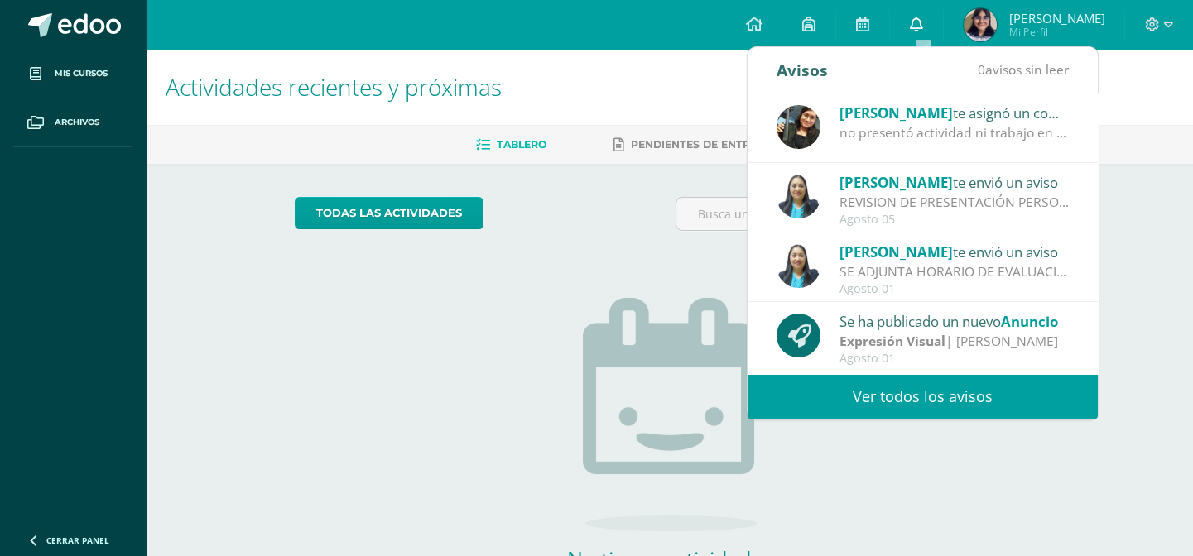
click at [930, 8] on link at bounding box center [916, 25] width 53 height 50
click at [1134, 14] on div at bounding box center [1159, 25] width 68 height 50
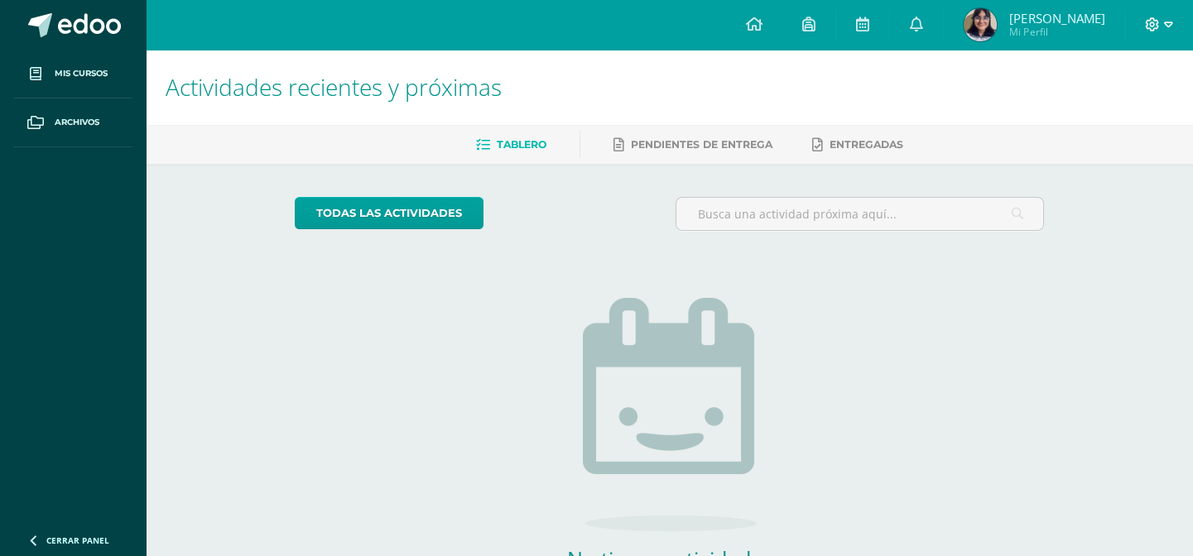
click at [1162, 27] on span at bounding box center [1159, 25] width 28 height 18
click at [1100, 114] on span "Cerrar sesión" at bounding box center [1116, 113] width 75 height 16
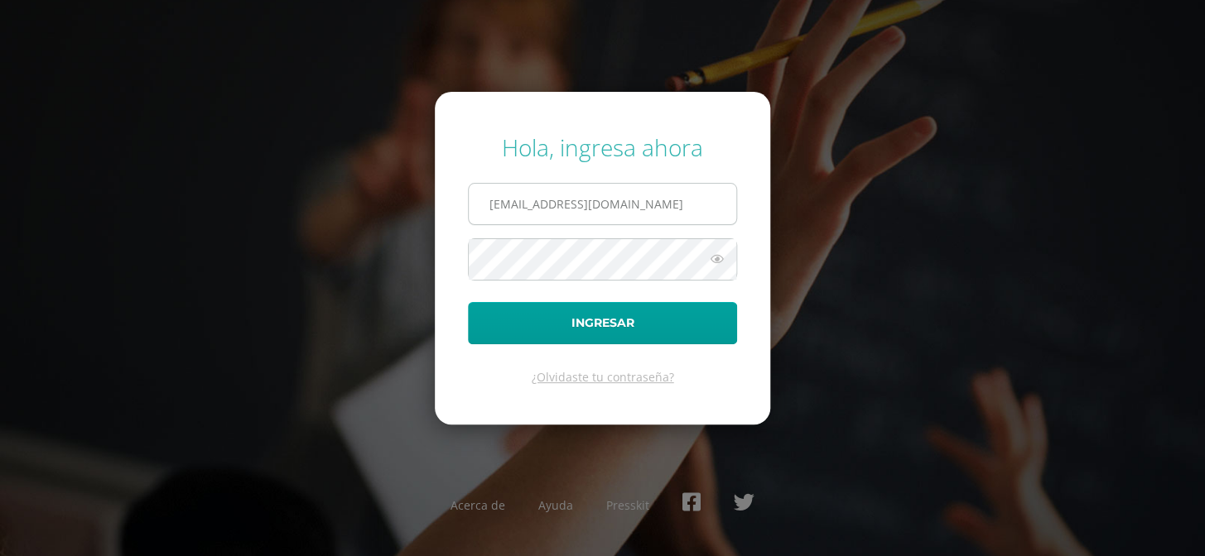
click at [654, 198] on input "[EMAIL_ADDRESS][DOMAIN_NAME]" at bounding box center [602, 204] width 267 height 41
click at [674, 206] on input "[EMAIL_ADDRESS][DOMAIN_NAME]" at bounding box center [602, 204] width 267 height 41
type input "[EMAIL_ADDRESS][DOMAIN_NAME]"
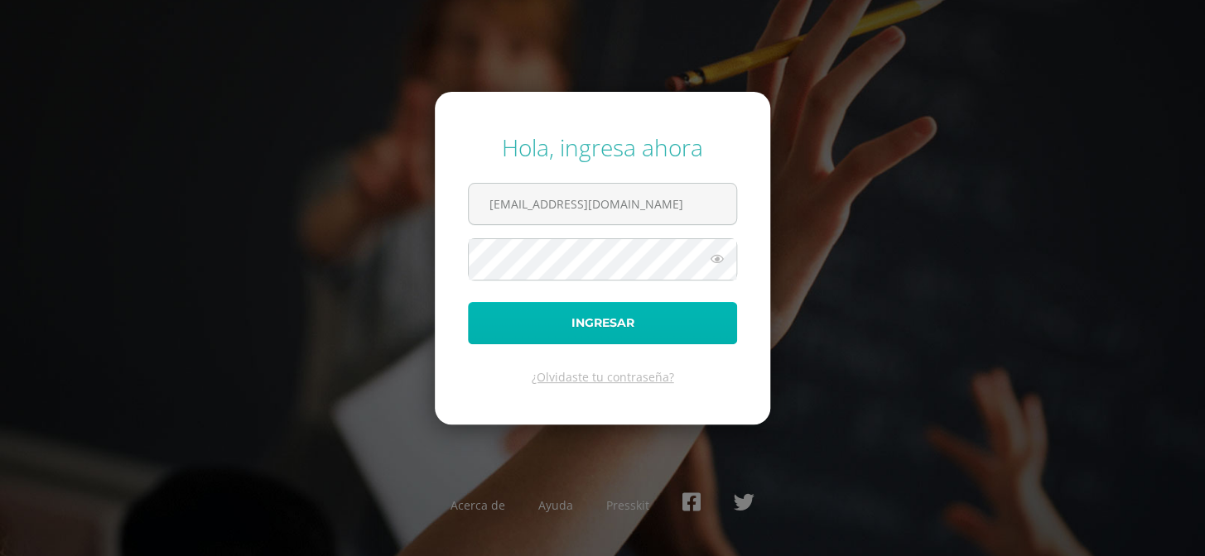
click at [649, 324] on button "Ingresar" at bounding box center [602, 323] width 269 height 42
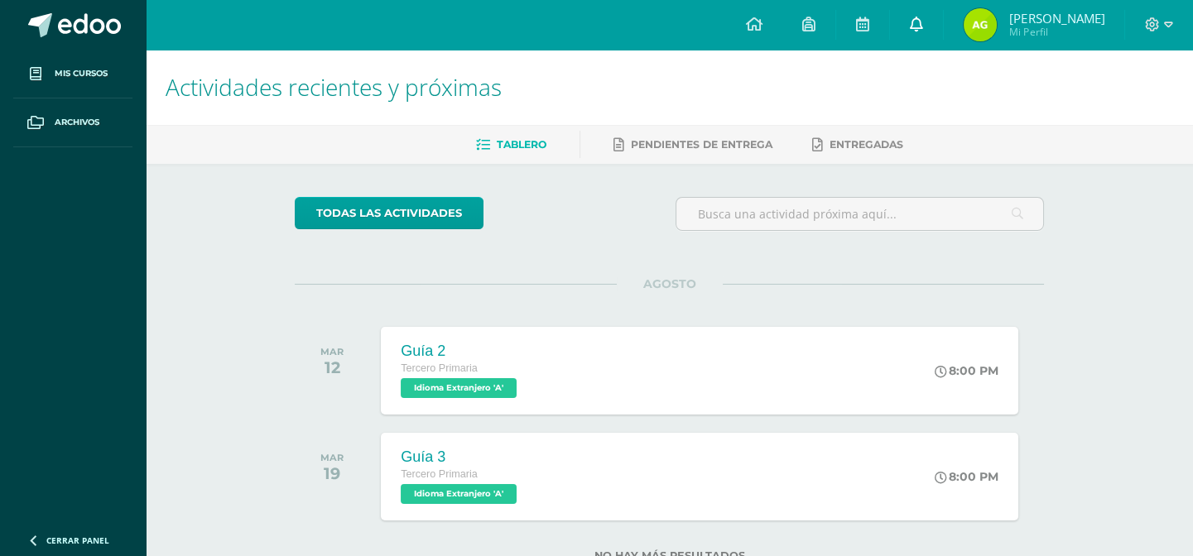
click at [910, 31] on link at bounding box center [916, 25] width 53 height 50
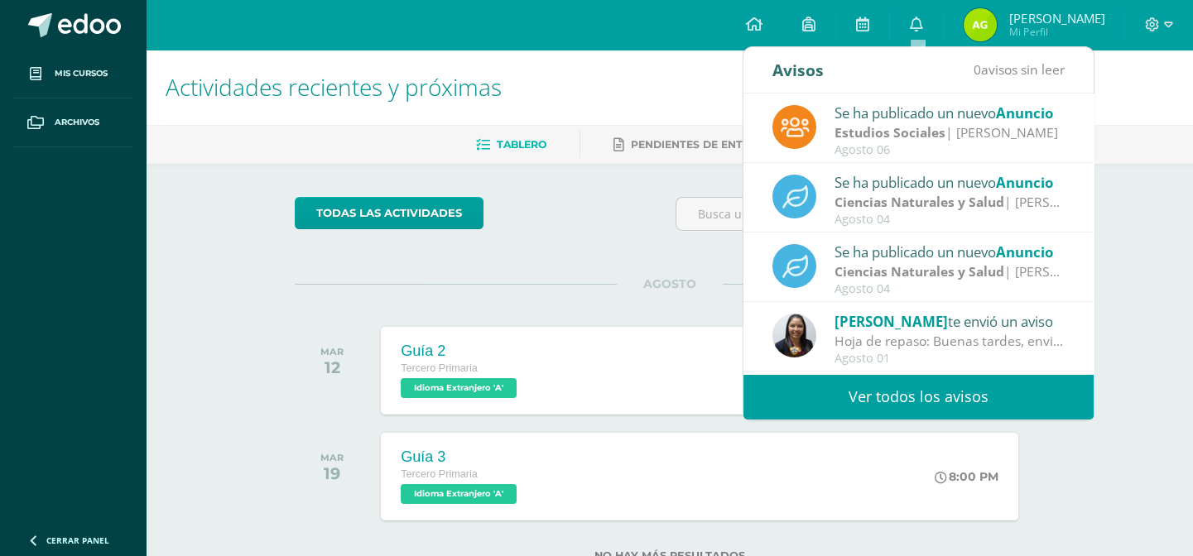
click at [840, 194] on strong "Ciencias Naturales y Salud" at bounding box center [920, 202] width 170 height 18
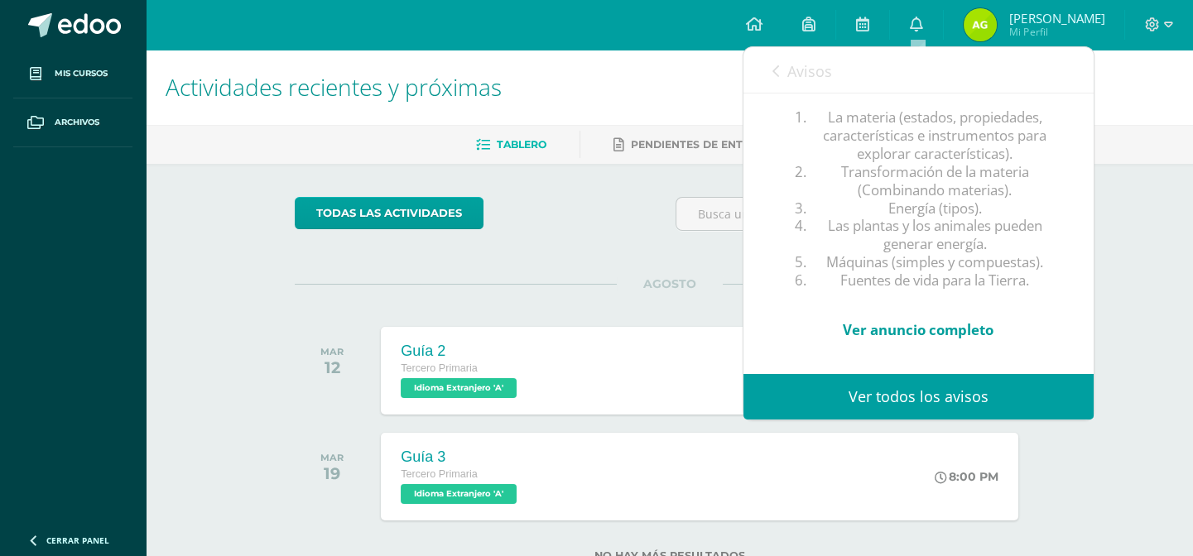
scroll to position [51, 0]
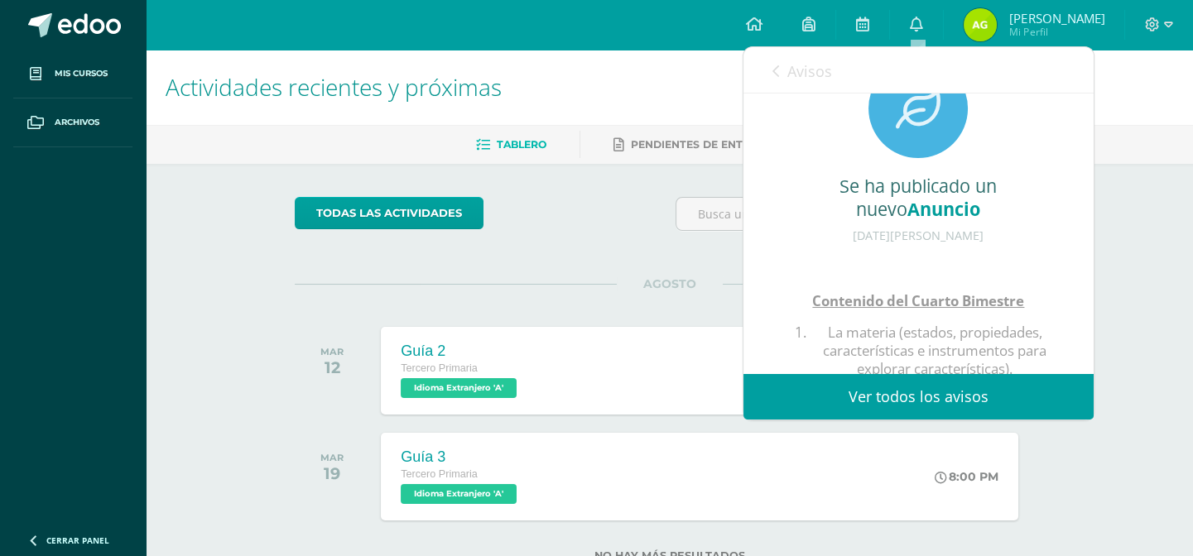
drag, startPoint x: 1077, startPoint y: 206, endPoint x: 1081, endPoint y: 229, distance: 22.7
click at [1081, 228] on div "Se ha publicado un nuevo Anuncio 04 de Agosto de 2025 Contenido del Cuarto Bime…" at bounding box center [919, 315] width 350 height 547
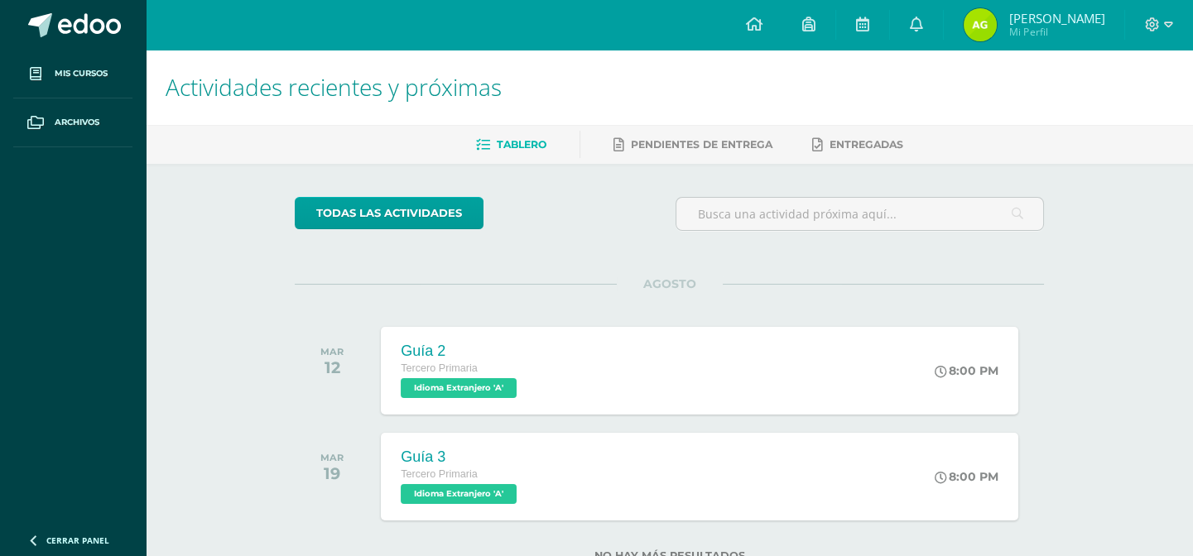
drag, startPoint x: 1103, startPoint y: 195, endPoint x: 1110, endPoint y: 223, distance: 29.1
click at [1110, 223] on div "Actividades recientes y próximas Tablero Pendientes de entrega Entregadas todas…" at bounding box center [670, 333] width 1048 height 566
click at [926, 26] on link at bounding box center [916, 25] width 53 height 50
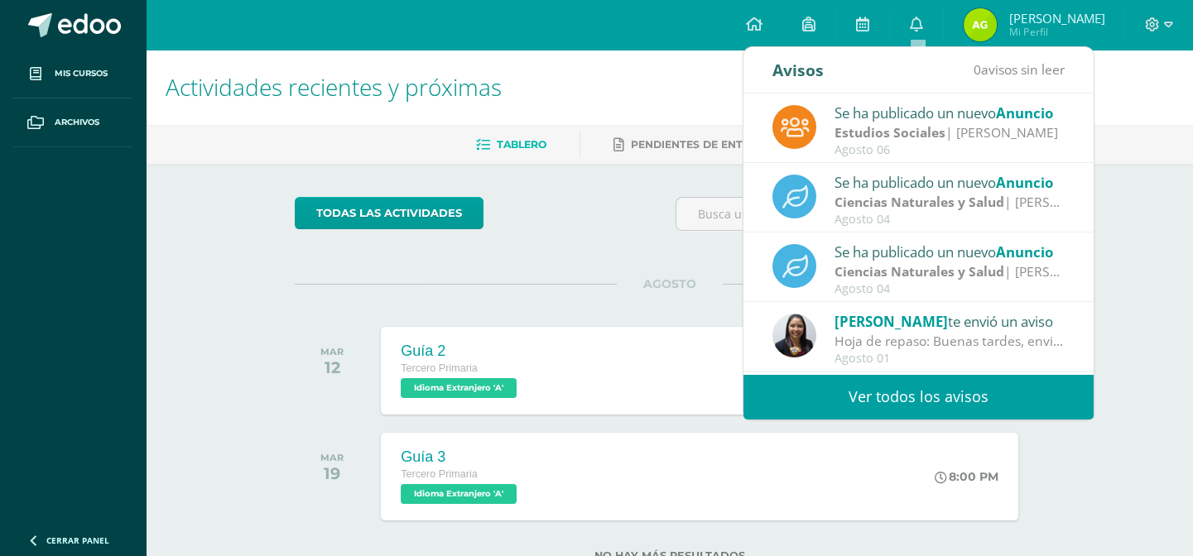
click at [974, 202] on strong "Ciencias Naturales y Salud" at bounding box center [920, 202] width 170 height 18
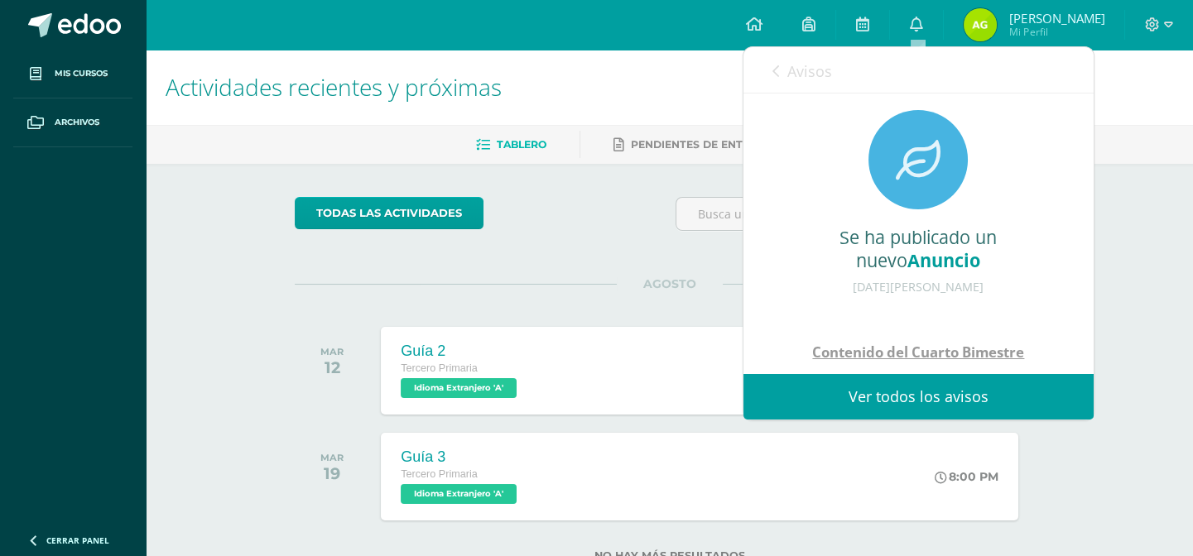
scroll to position [250, 0]
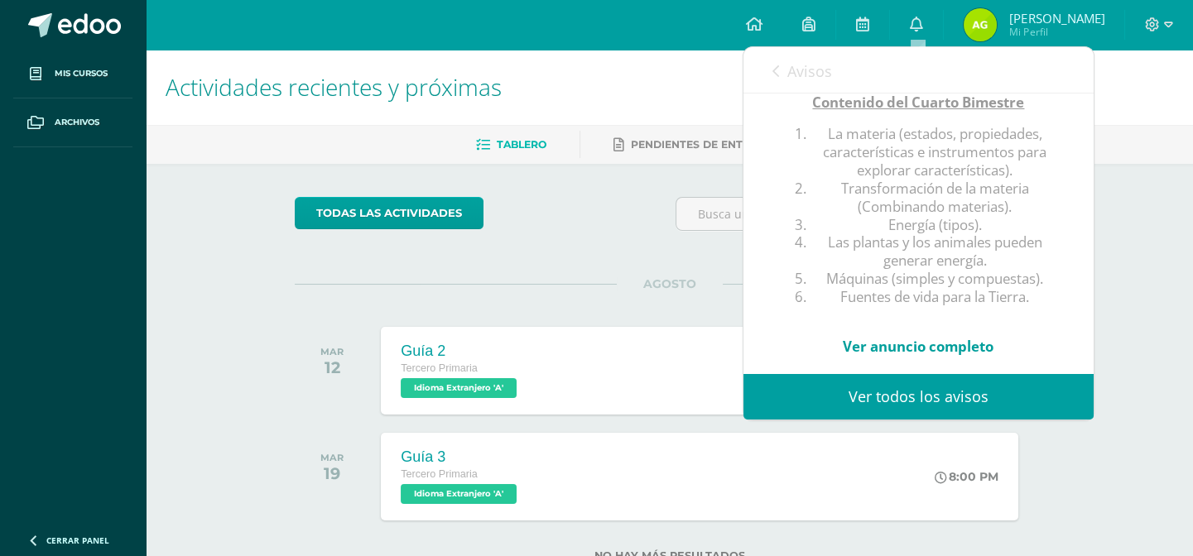
click at [1143, 383] on div "Actividades recientes y próximas Tablero Pendientes de entrega Entregadas todas…" at bounding box center [670, 333] width 1048 height 566
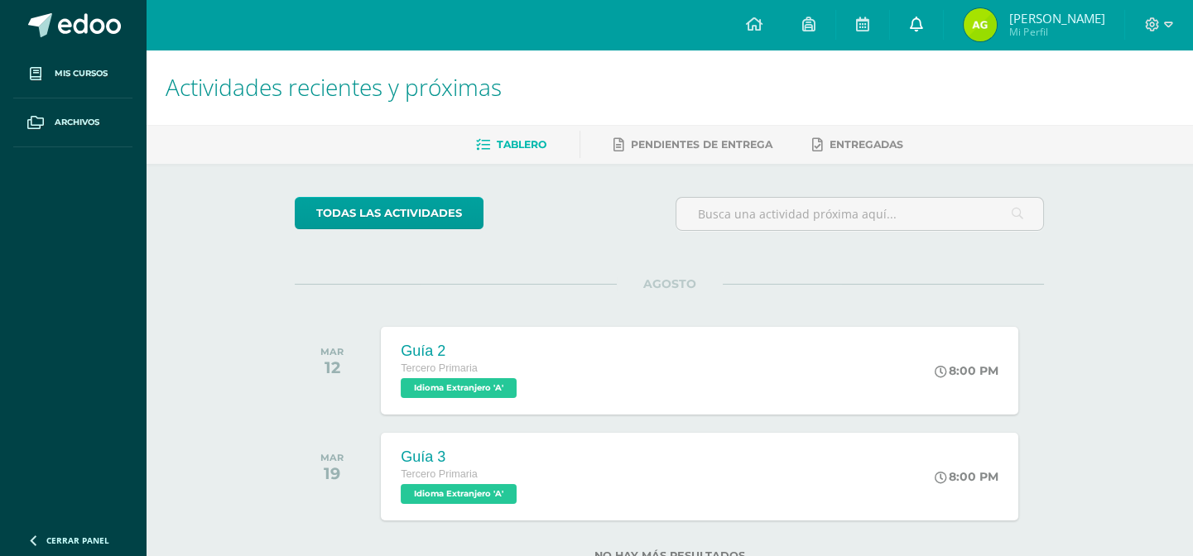
click at [922, 17] on span at bounding box center [916, 25] width 13 height 18
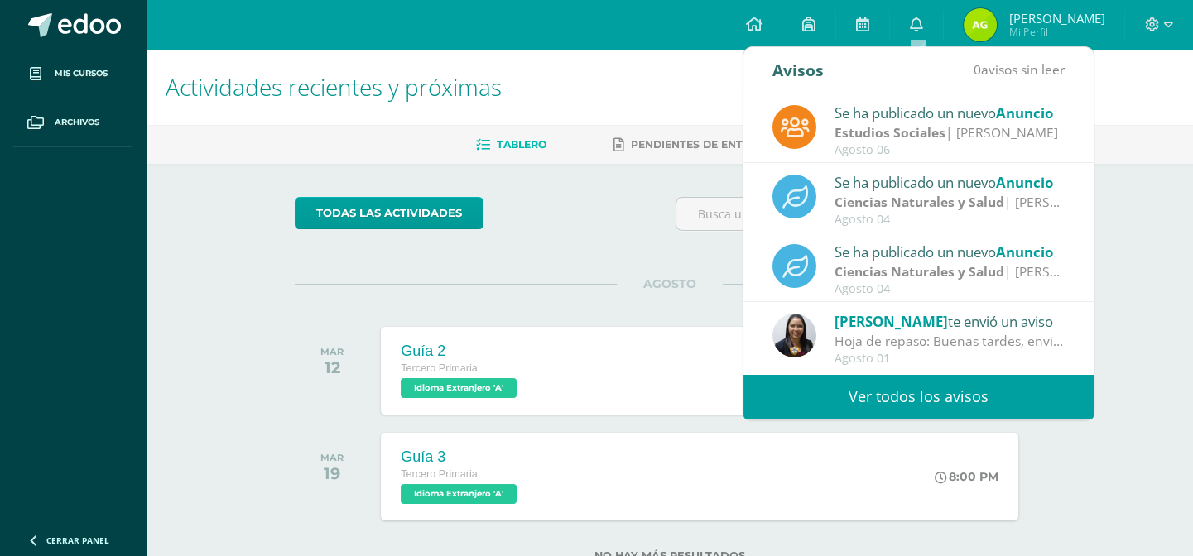
click at [947, 196] on strong "Ciencias Naturales y Salud" at bounding box center [920, 202] width 170 height 18
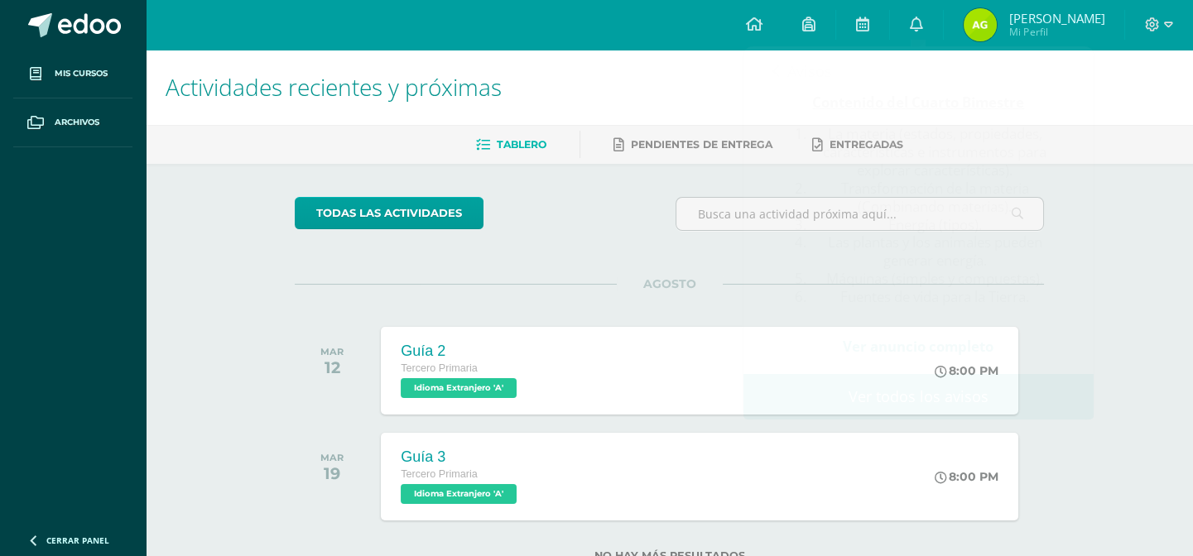
click at [1128, 412] on div "Actividades recientes y próximas Tablero Pendientes de entrega Entregadas todas…" at bounding box center [670, 333] width 1048 height 566
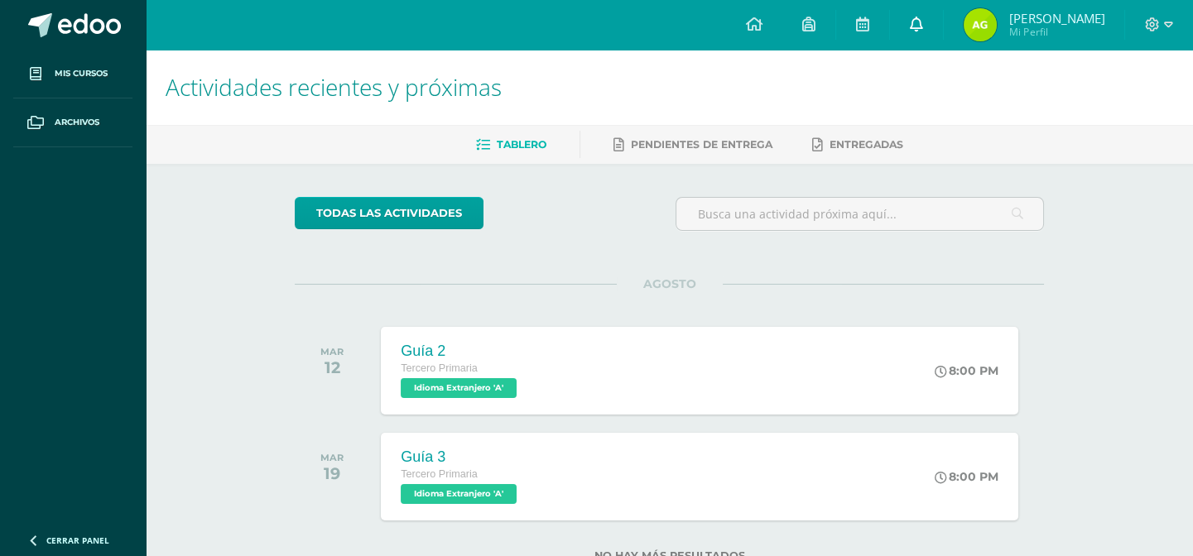
click at [928, 17] on link at bounding box center [916, 25] width 53 height 50
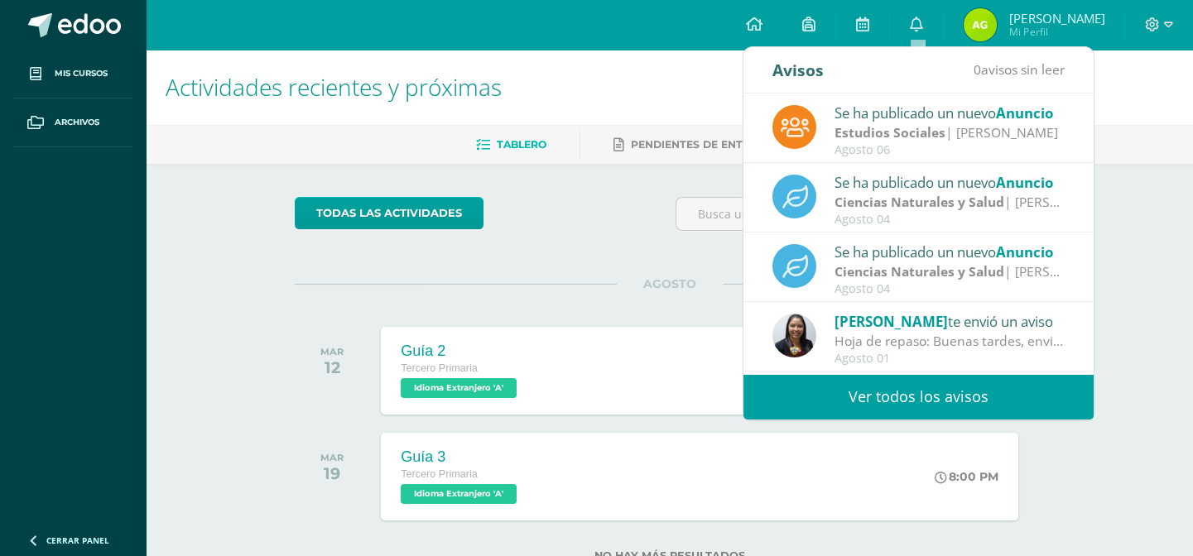
click at [919, 199] on strong "Ciencias Naturales y Salud" at bounding box center [920, 202] width 170 height 18
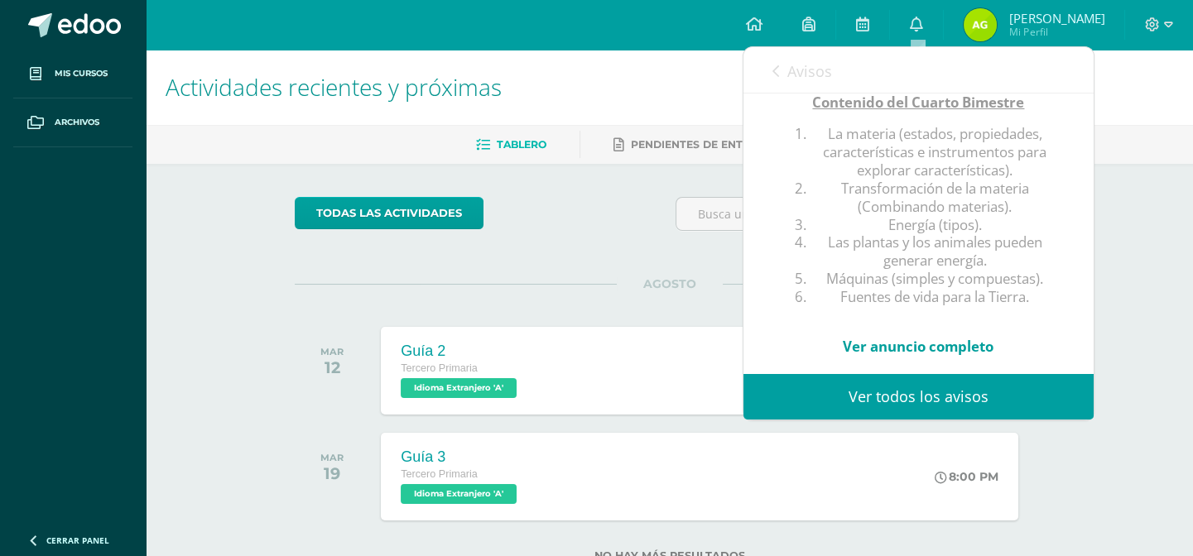
click at [1149, 380] on div "Actividades recientes y próximas Tablero Pendientes de entrega Entregadas todas…" at bounding box center [670, 333] width 1048 height 566
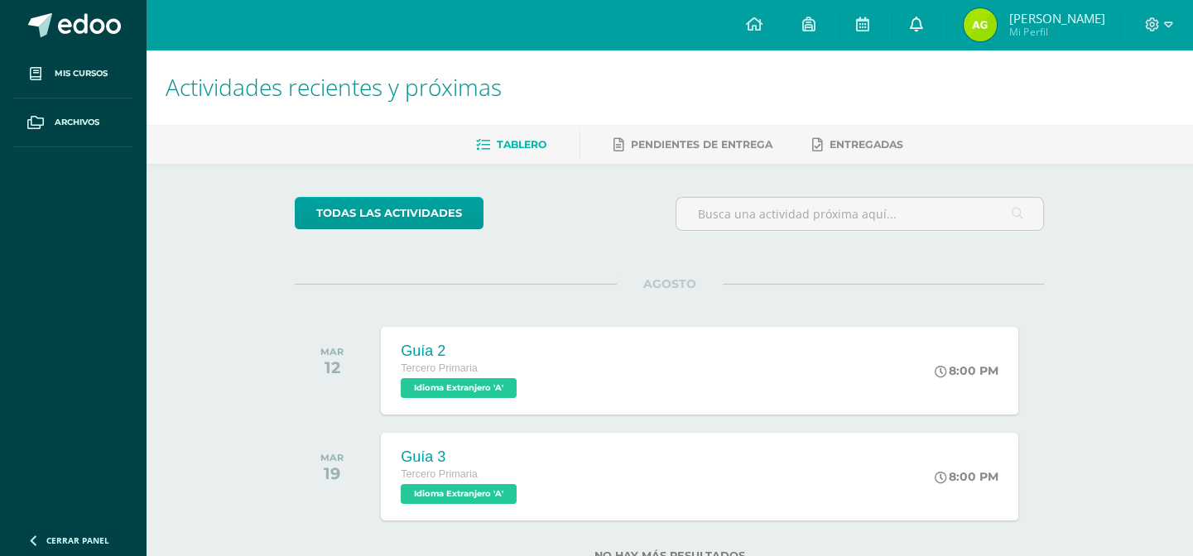
click at [918, 31] on icon at bounding box center [916, 24] width 13 height 15
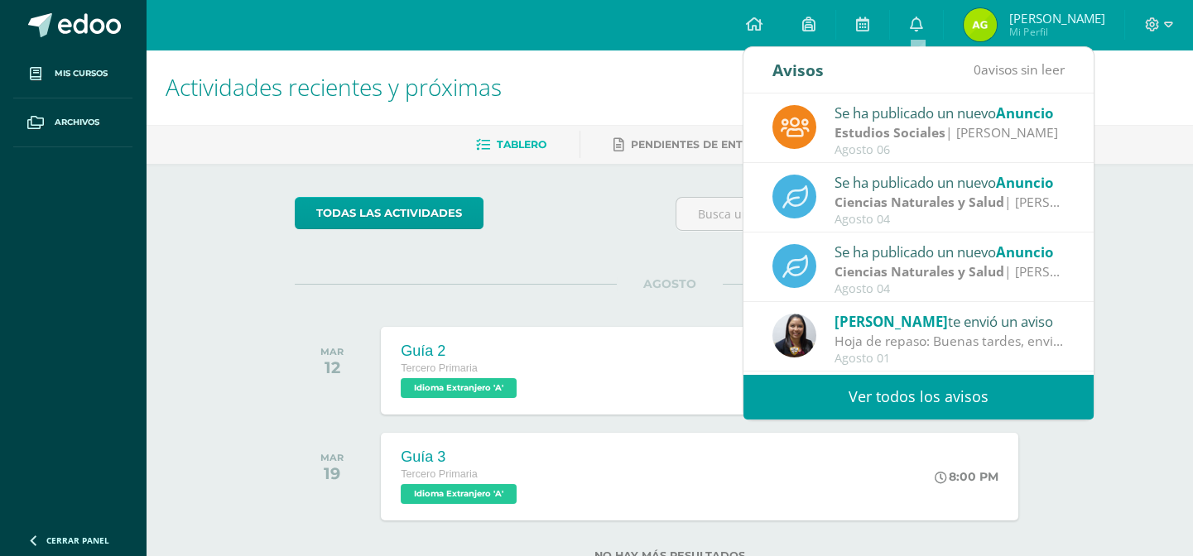
click at [917, 181] on div "Se ha publicado un nuevo Anuncio" at bounding box center [950, 182] width 230 height 22
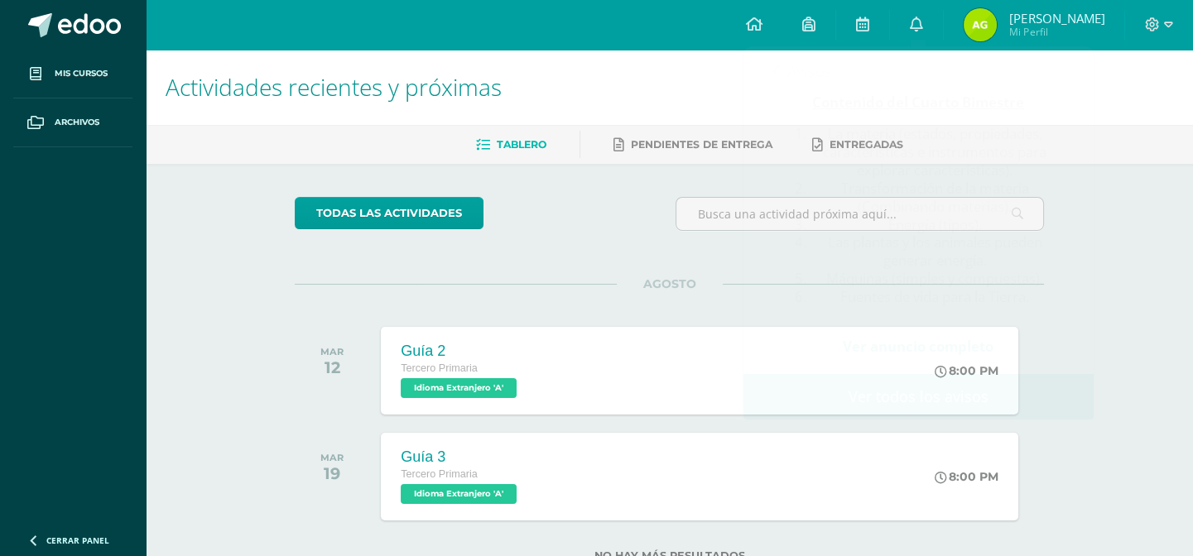
click at [1087, 457] on div "Actividades recientes y próximas Tablero Pendientes de entrega Entregadas todas…" at bounding box center [670, 333] width 1048 height 566
click at [1093, 368] on div "Actividades recientes y próximas Tablero Pendientes de entrega Entregadas todas…" at bounding box center [670, 333] width 1048 height 566
click at [928, 27] on link at bounding box center [916, 25] width 53 height 50
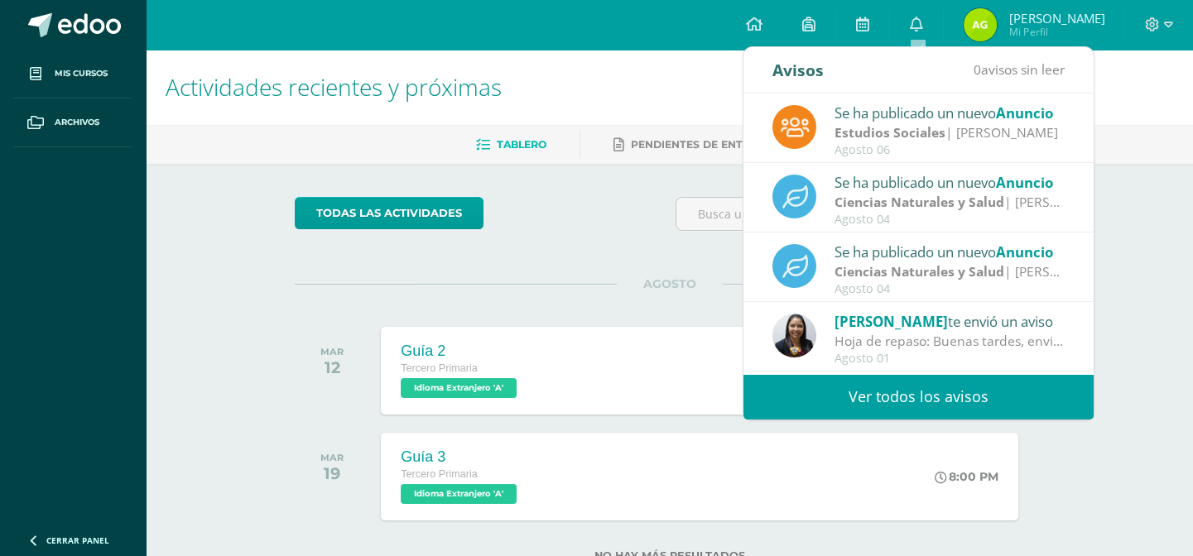
click at [878, 207] on strong "Ciencias Naturales y Salud" at bounding box center [920, 202] width 170 height 18
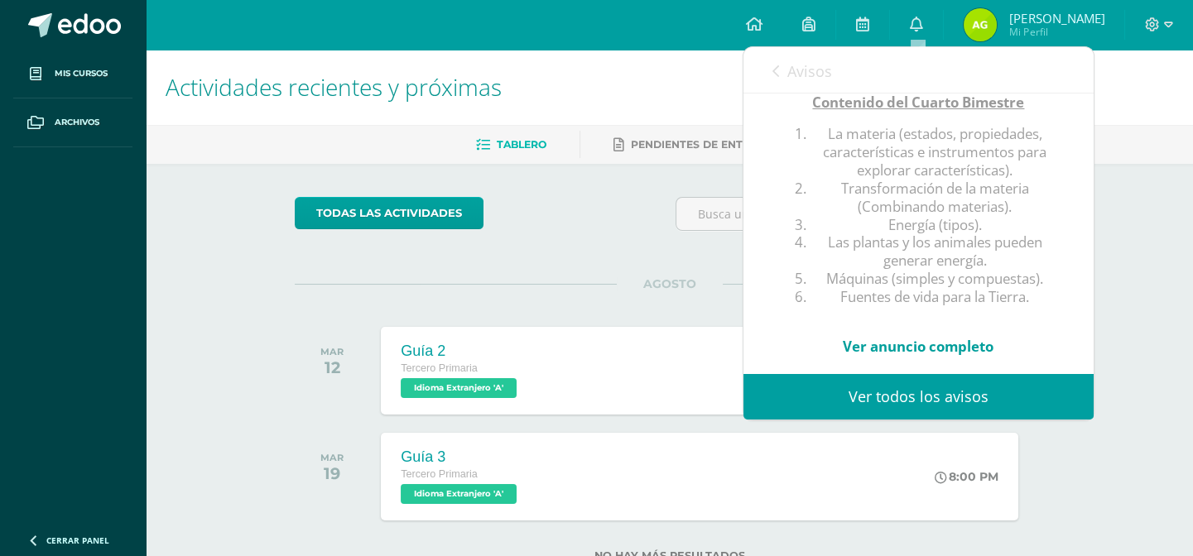
scroll to position [245, 0]
